Goal: Download file/media

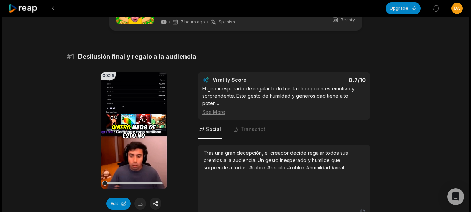
scroll to position [35, 0]
click at [140, 124] on video "Your browser does not support mp4 format." at bounding box center [134, 129] width 66 height 117
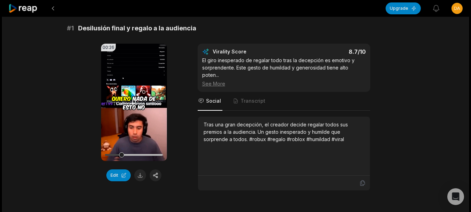
scroll to position [70, 0]
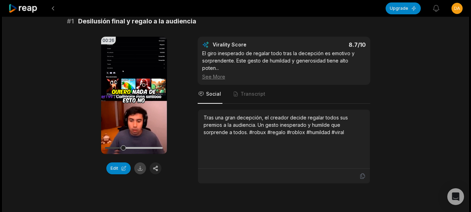
click at [140, 170] on button at bounding box center [140, 168] width 12 height 12
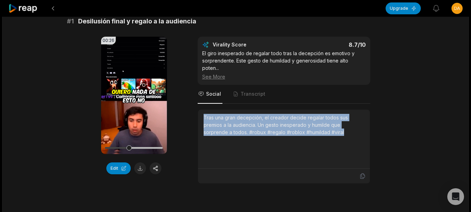
drag, startPoint x: 204, startPoint y: 110, endPoint x: 346, endPoint y: 124, distance: 142.3
click at [346, 124] on div "Tras una gran decepción, el creador decide regalar todos sus premios a la audie…" at bounding box center [284, 125] width 161 height 22
copy div "Tras una gran decepción, el creador decide regalar todos sus premios a la audie…"
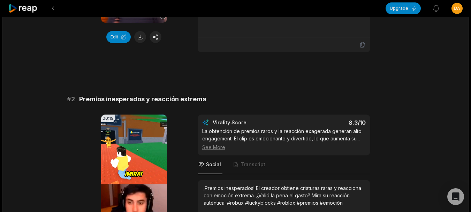
scroll to position [209, 0]
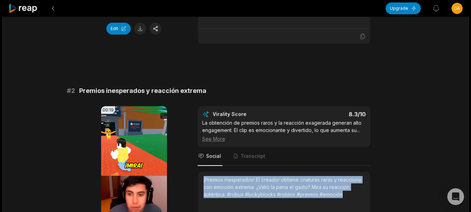
drag, startPoint x: 216, startPoint y: 171, endPoint x: 346, endPoint y: 188, distance: 131.6
click at [346, 188] on div "¡Premios inesperados! El creador obtiene criaturas raras y reacciona con emoció…" at bounding box center [284, 201] width 172 height 59
copy div "¡Premios inesperados! El creador obtiene criaturas raras y reacciona con emoció…"
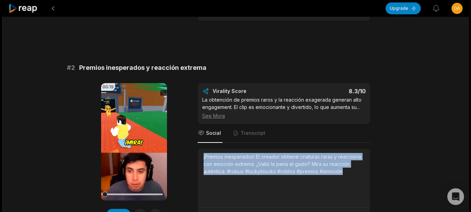
scroll to position [244, 0]
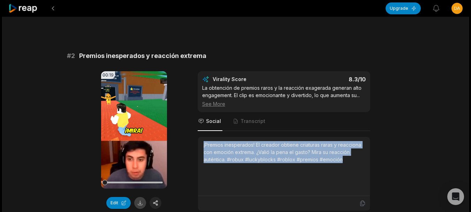
click at [138, 197] on button at bounding box center [140, 203] width 12 height 12
